Goal: Obtain resource: Download file/media

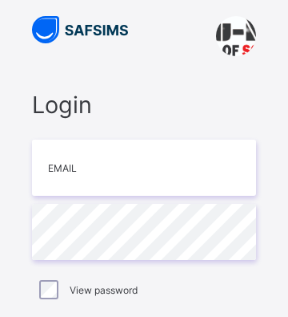
type input "**********"
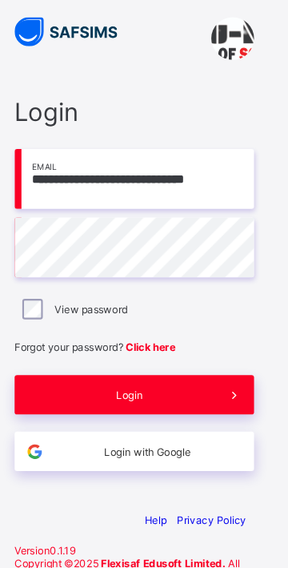
click at [115, 316] on span "Login" at bounding box center [139, 370] width 159 height 12
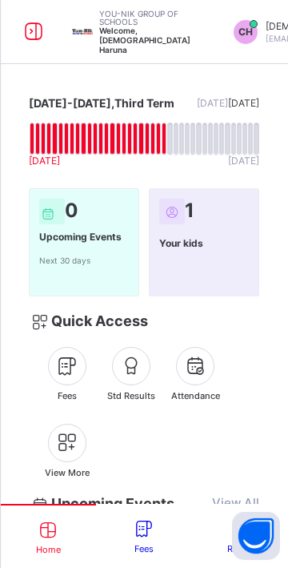
click at [138, 316] on icon at bounding box center [131, 365] width 27 height 23
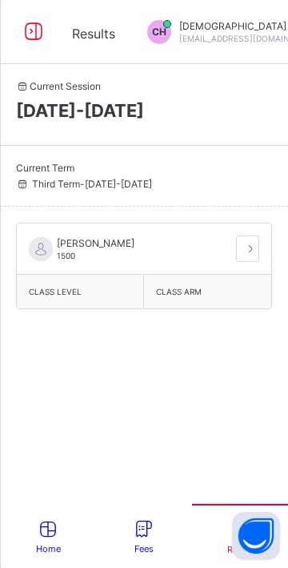
click at [172, 296] on div "Class arm" at bounding box center [207, 292] width 127 height 34
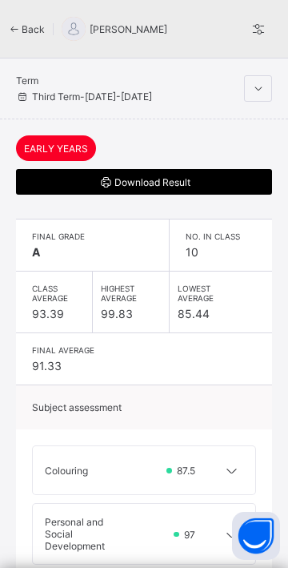
click at [86, 179] on span "Download Result" at bounding box center [144, 182] width 232 height 15
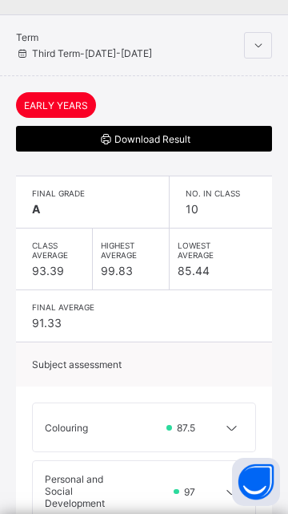
scroll to position [42, 0]
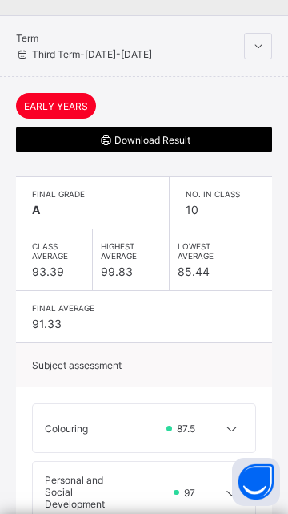
click at [94, 132] on span "Download Result" at bounding box center [144, 139] width 232 height 15
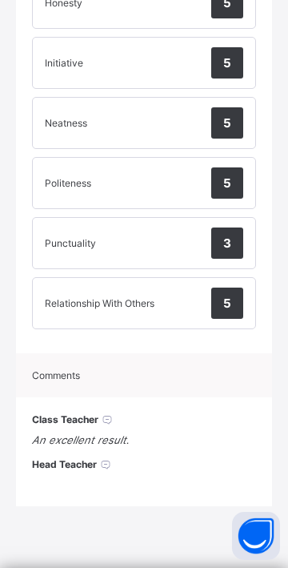
scroll to position [1022, 0]
